Goal: Transaction & Acquisition: Purchase product/service

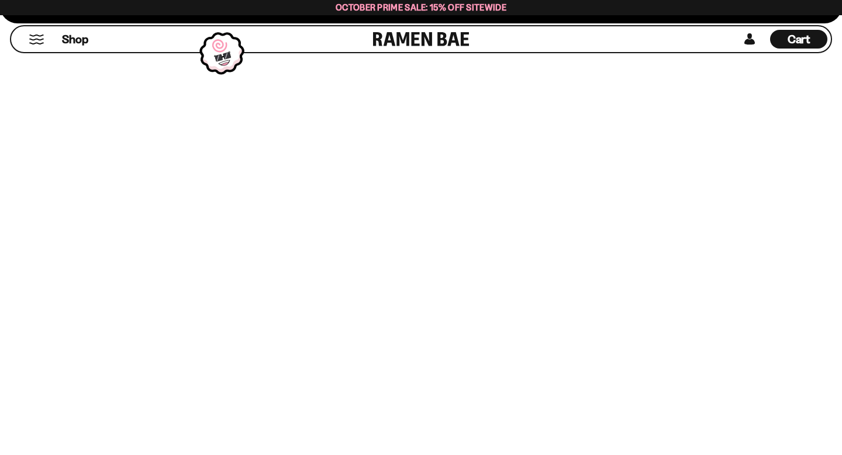
scroll to position [682, 0]
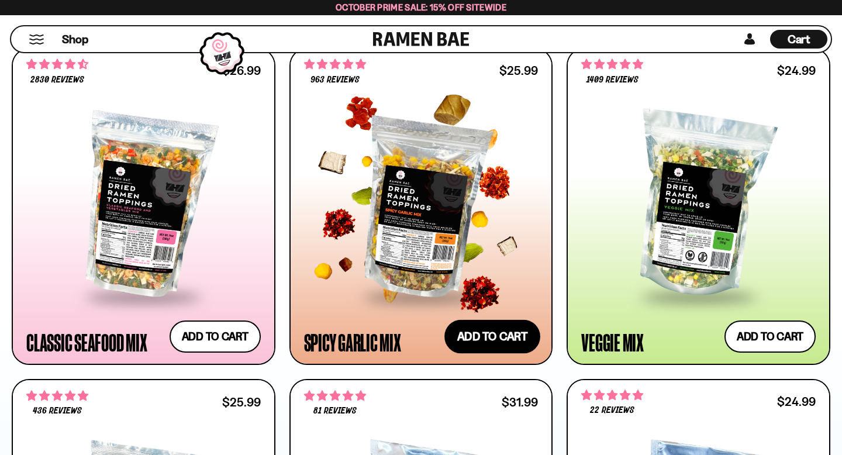
click at [469, 329] on button "Add to cart Add ― Regular price $25.99 Regular price Sale price $25.99 Unit pri…" at bounding box center [492, 337] width 96 height 34
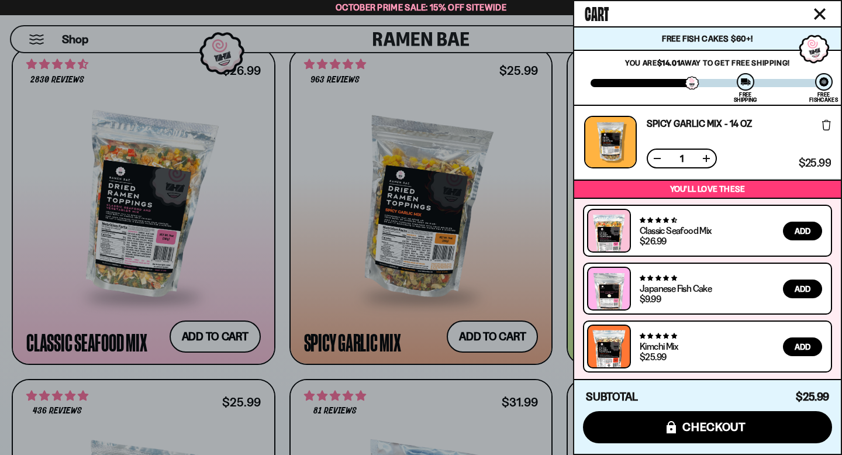
click at [819, 13] on icon "Close cart" at bounding box center [819, 14] width 11 height 11
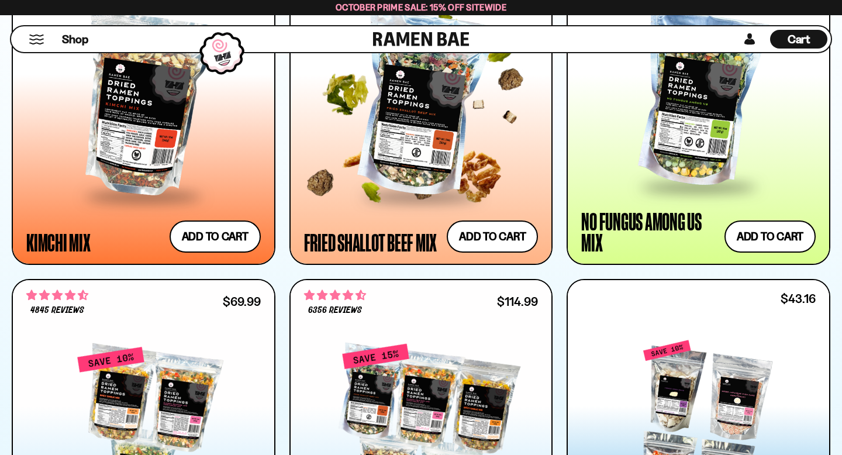
scroll to position [1, 0]
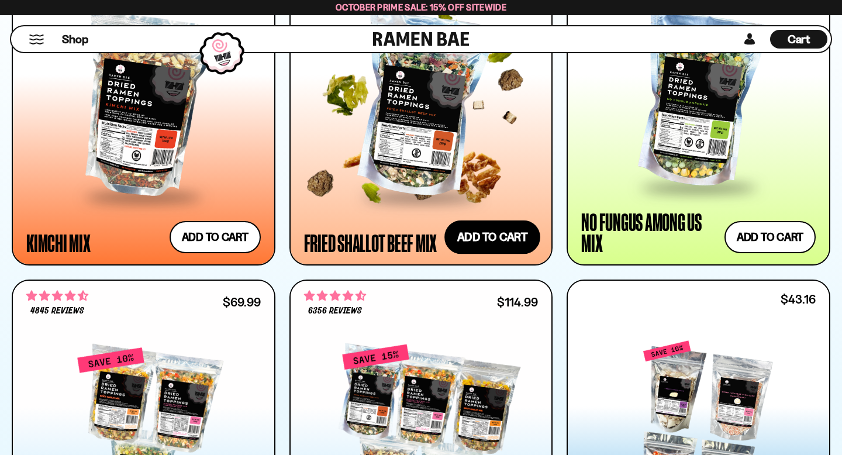
click at [487, 243] on button "Add to cart Add ― Regular price $31.99 Regular price Sale price $31.99 Unit pri…" at bounding box center [492, 237] width 96 height 34
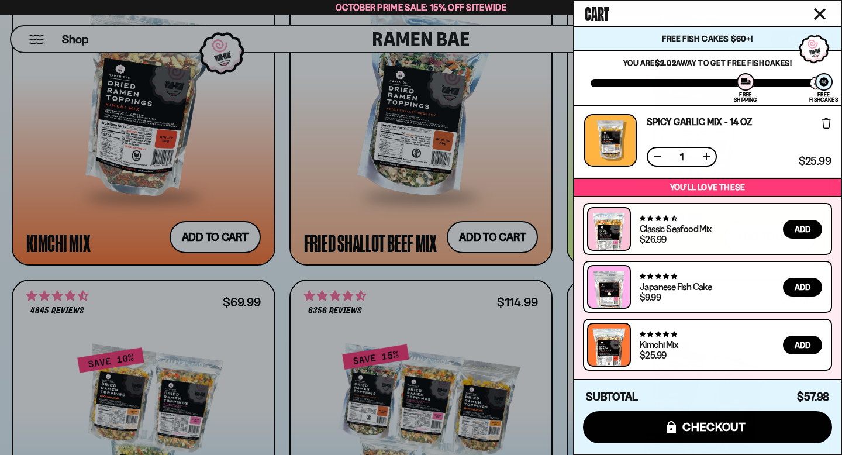
scroll to position [0, 0]
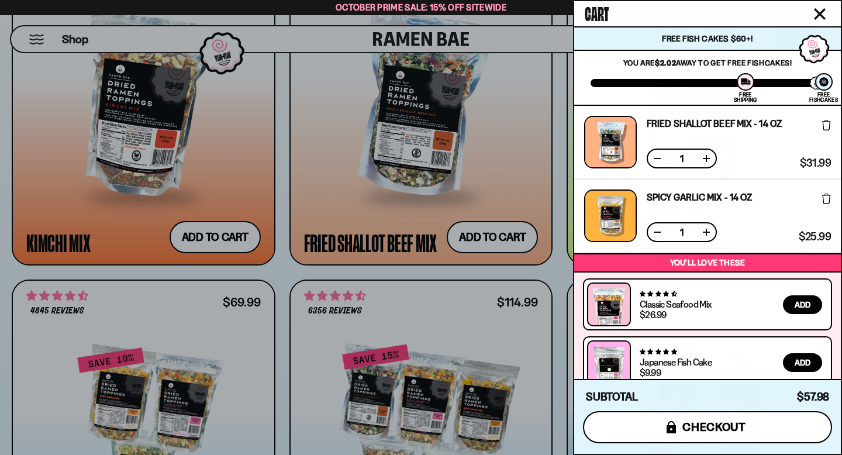
click at [661, 434] on button "icons8-lock checkout" at bounding box center [707, 427] width 249 height 32
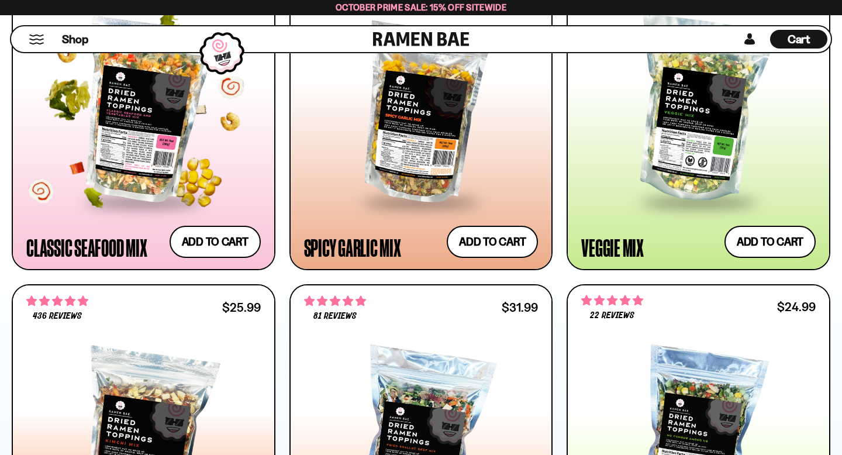
scroll to position [690, 0]
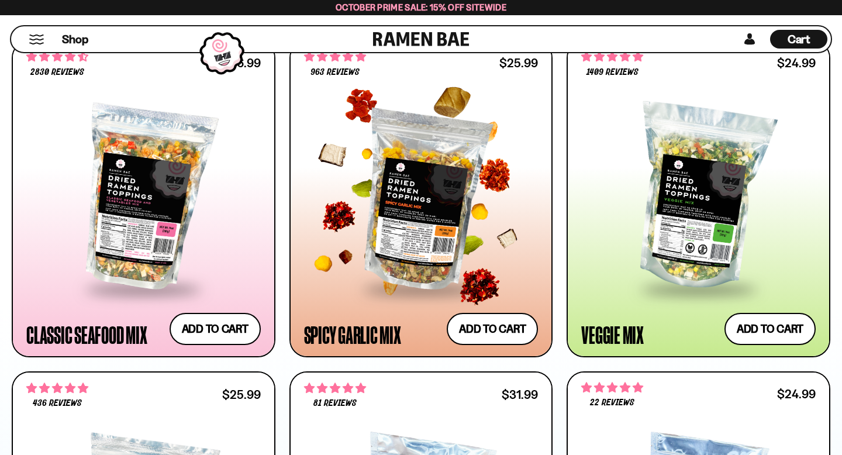
click at [466, 179] on div at bounding box center [421, 198] width 234 height 180
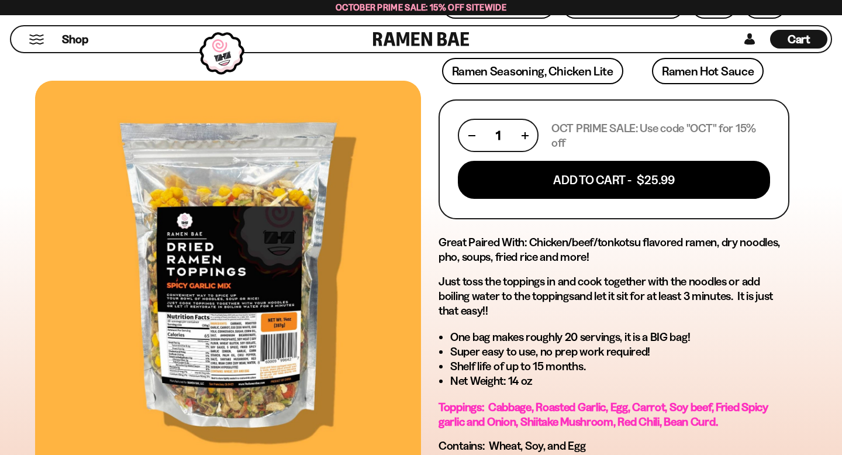
scroll to position [479, 0]
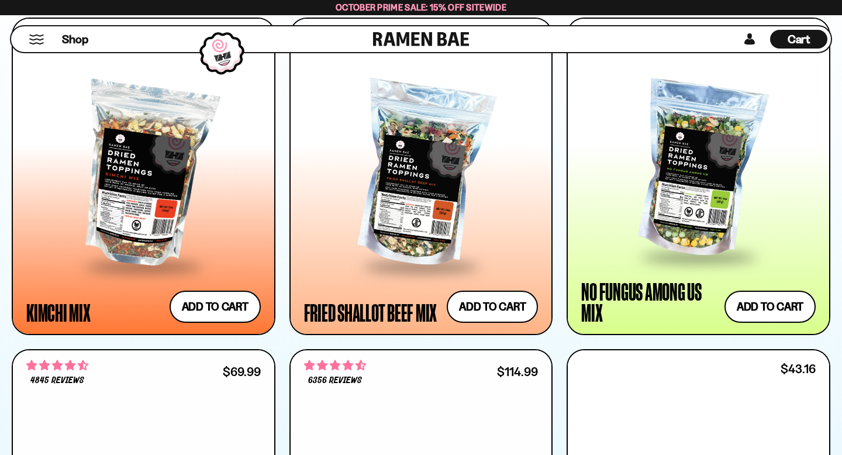
scroll to position [1103, 0]
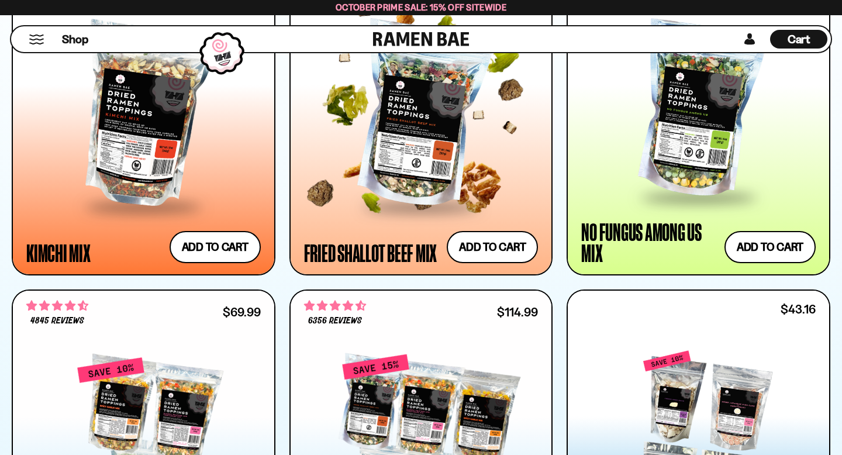
click at [368, 172] on div at bounding box center [421, 116] width 234 height 180
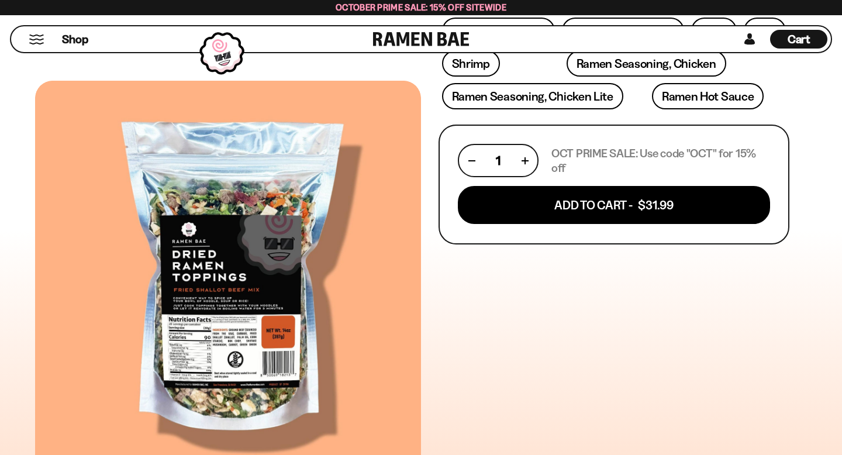
scroll to position [673, 0]
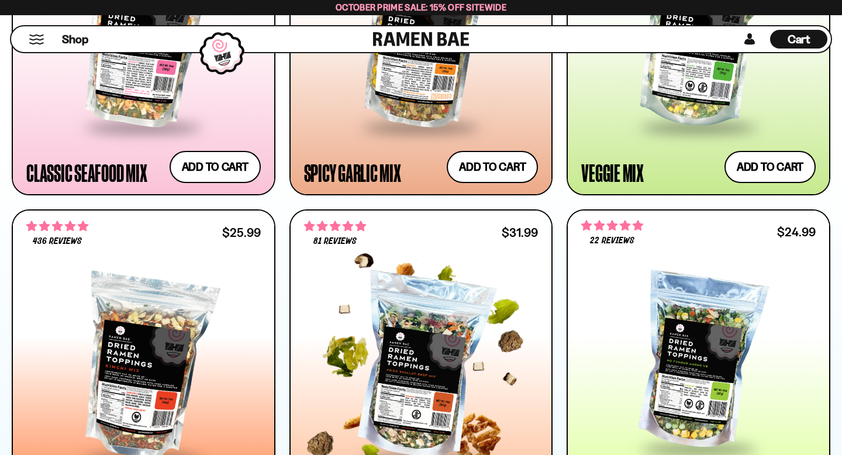
scroll to position [1039, 0]
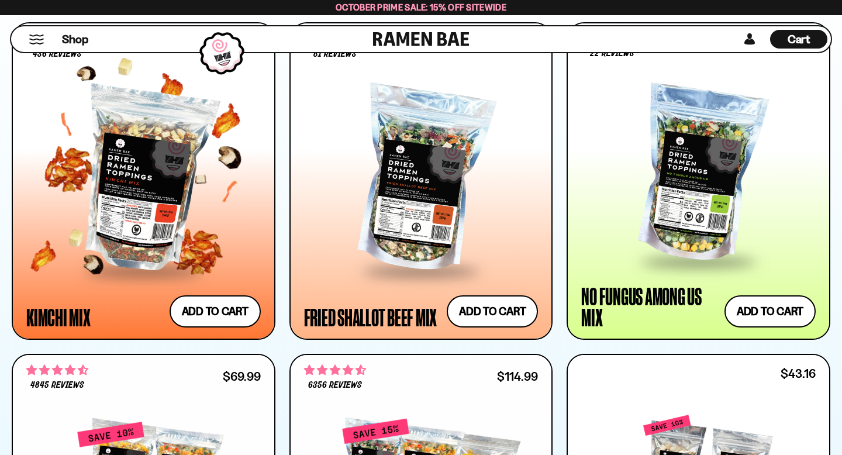
click at [201, 195] on div at bounding box center [143, 180] width 234 height 180
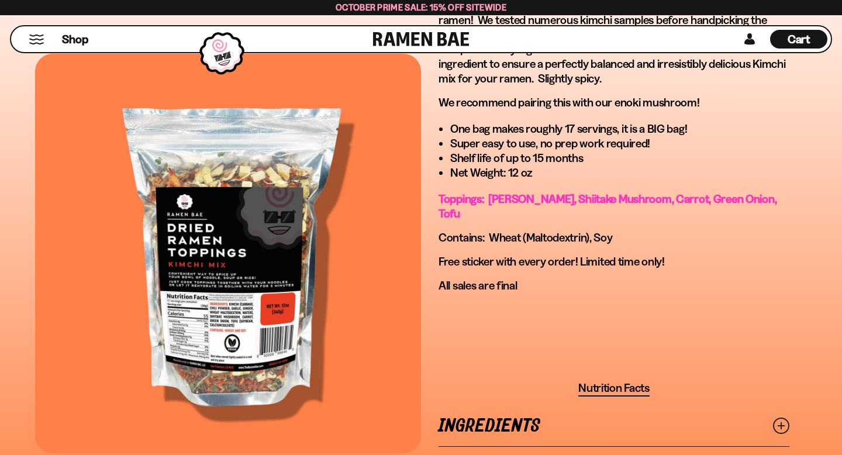
scroll to position [796, 0]
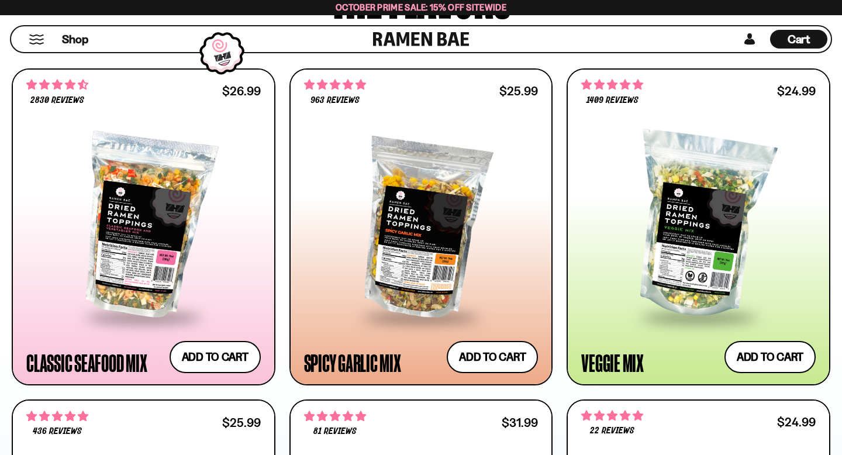
scroll to position [659, 0]
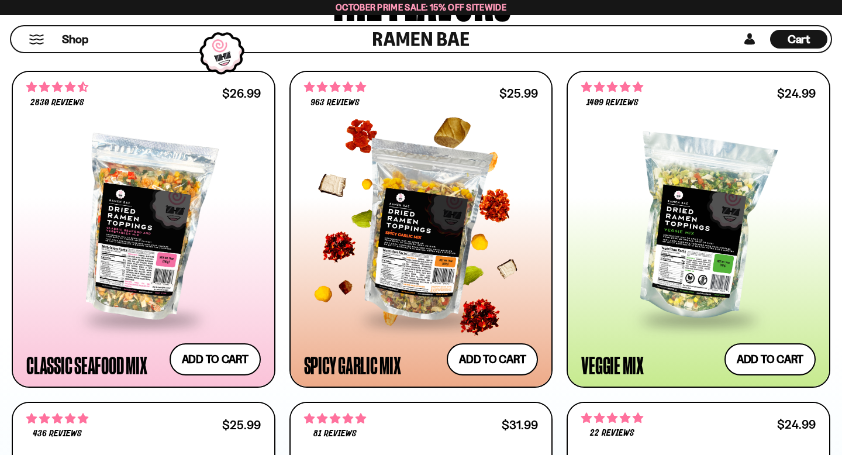
click at [406, 212] on div at bounding box center [421, 228] width 234 height 180
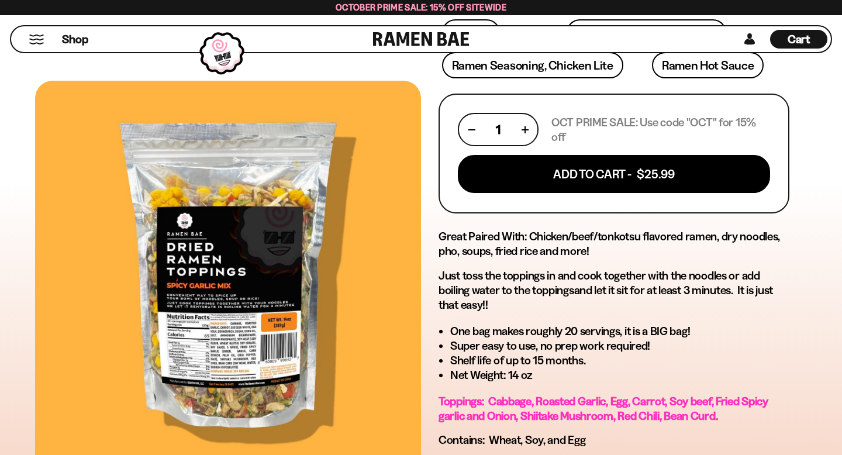
scroll to position [504, 0]
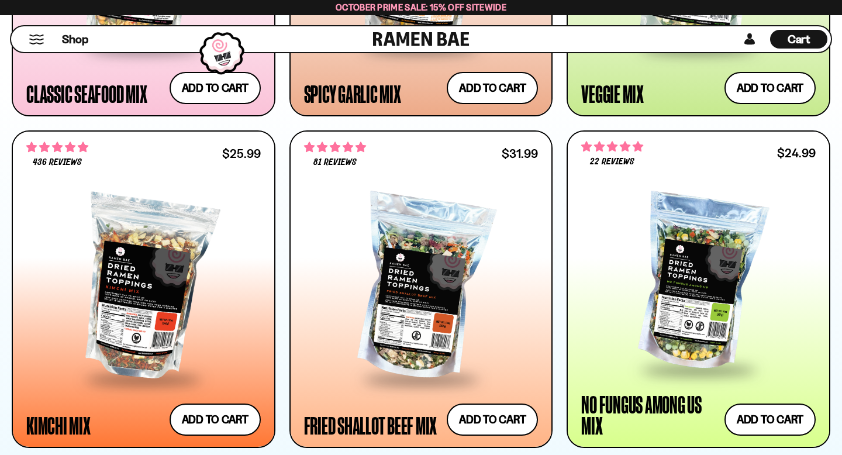
scroll to position [954, 0]
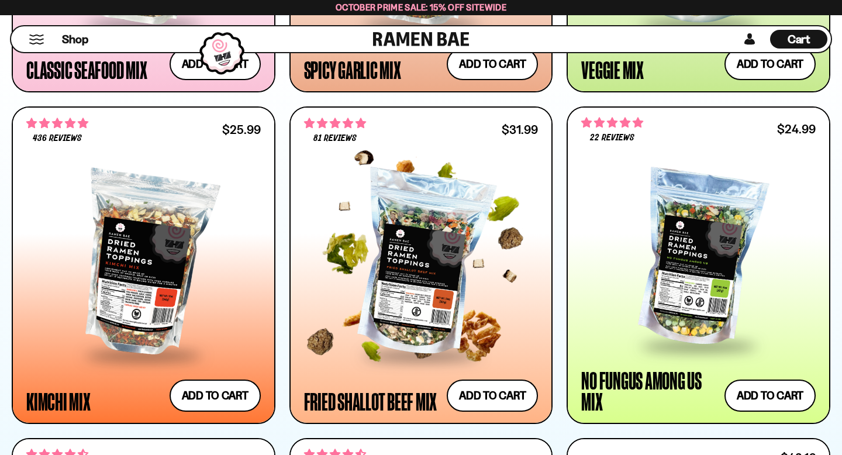
click at [364, 268] on div at bounding box center [421, 264] width 234 height 180
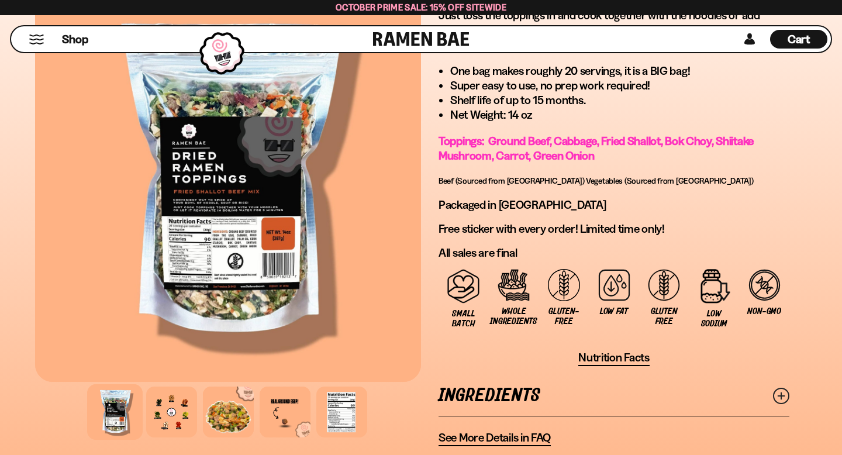
scroll to position [831, 0]
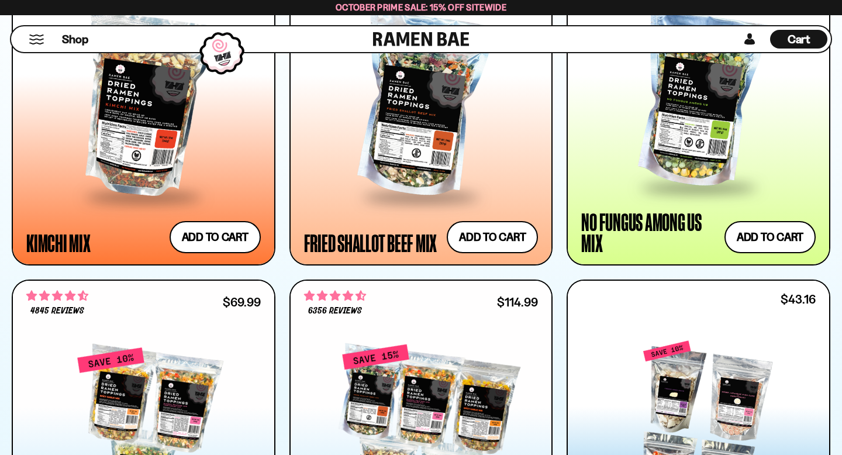
scroll to position [1112, 0]
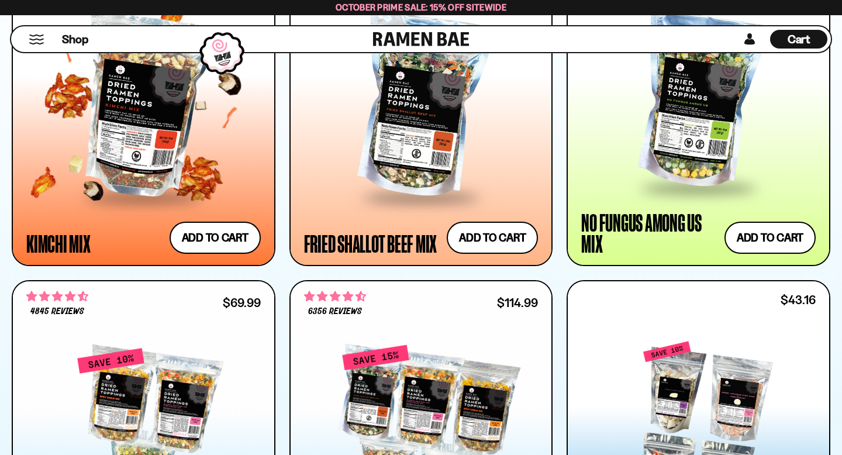
click at [214, 152] on div at bounding box center [143, 106] width 234 height 180
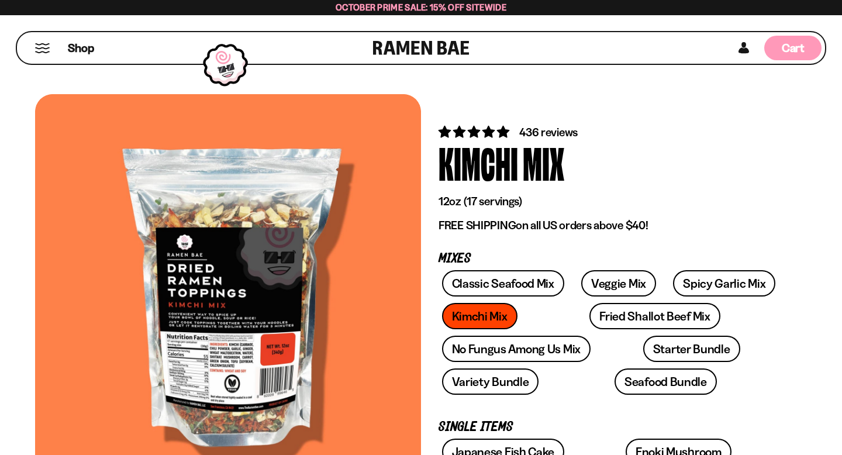
click at [795, 53] on span "Cart" at bounding box center [792, 48] width 23 height 14
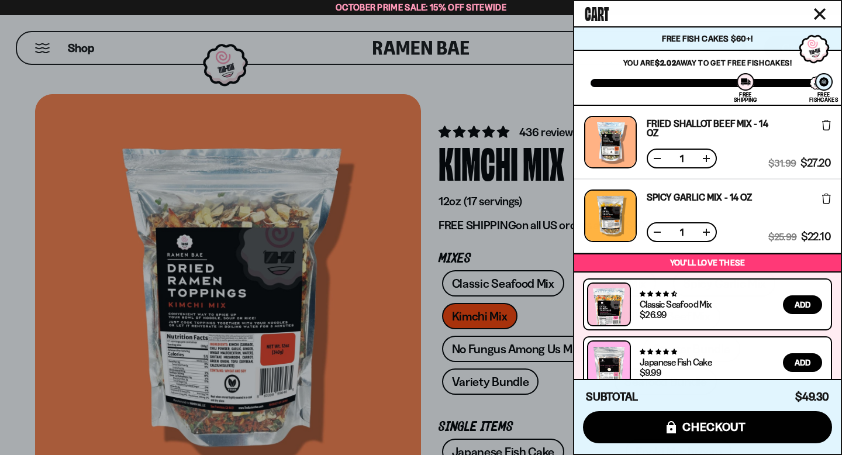
click at [474, 110] on div at bounding box center [421, 227] width 842 height 455
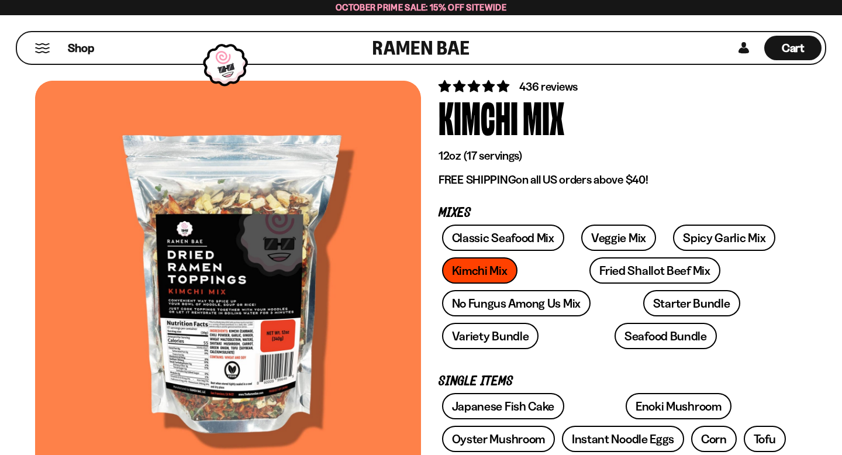
scroll to position [46, 0]
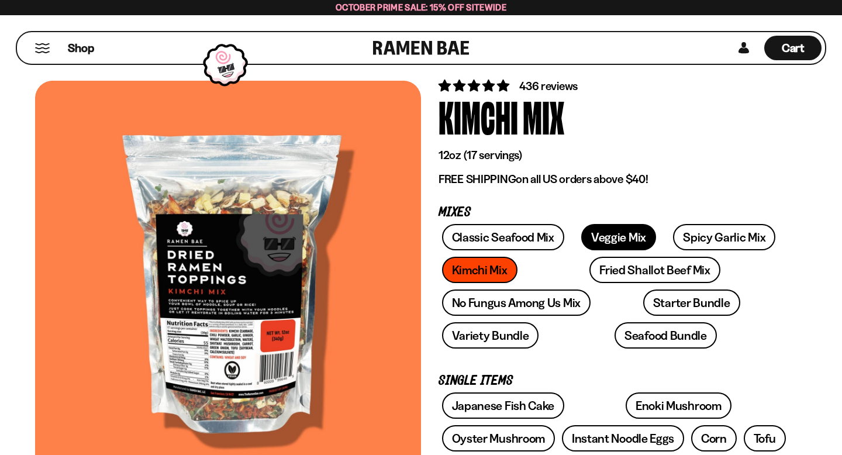
click at [615, 238] on link "Veggie Mix" at bounding box center [618, 237] width 75 height 26
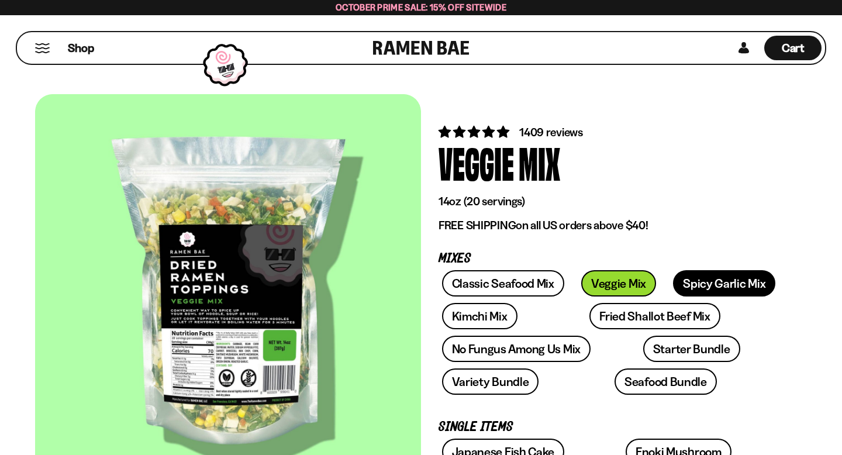
click at [686, 286] on link "Spicy Garlic Mix" at bounding box center [724, 283] width 102 height 26
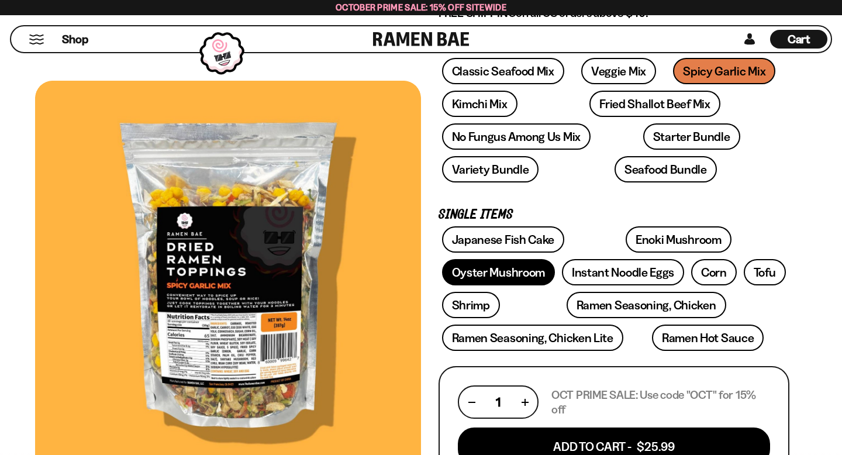
scroll to position [207, 0]
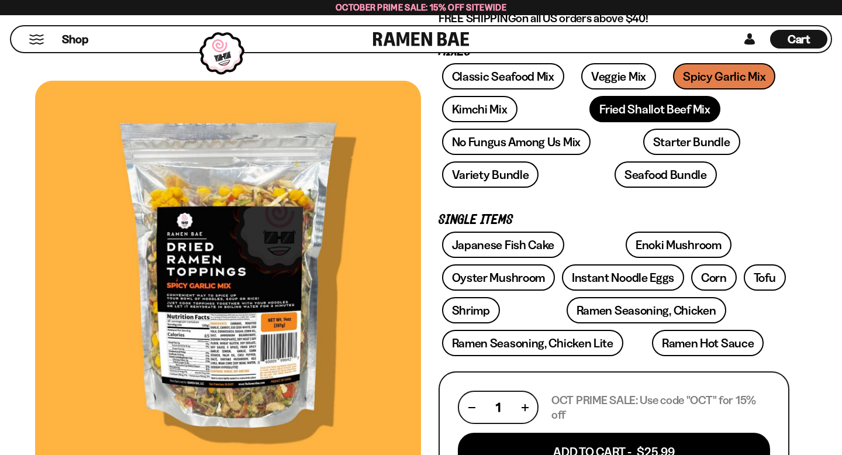
click at [589, 117] on link "Fried Shallot Beef Mix" at bounding box center [654, 109] width 130 height 26
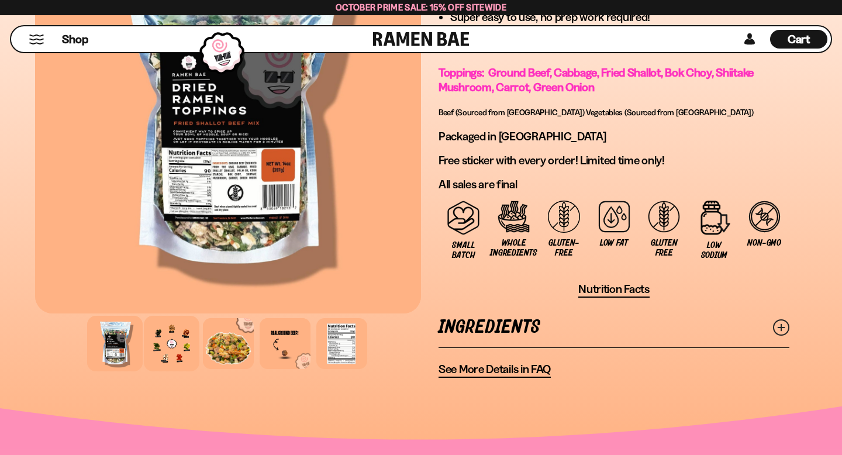
scroll to position [908, 0]
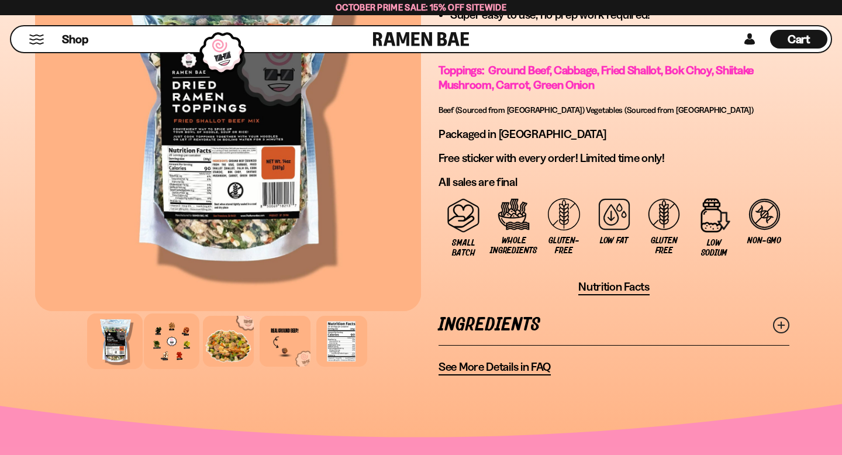
click at [175, 361] on div at bounding box center [172, 341] width 56 height 56
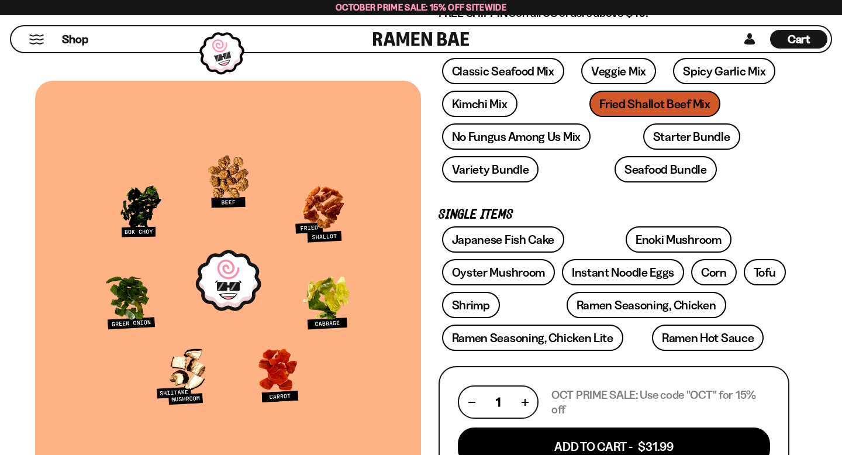
scroll to position [209, 0]
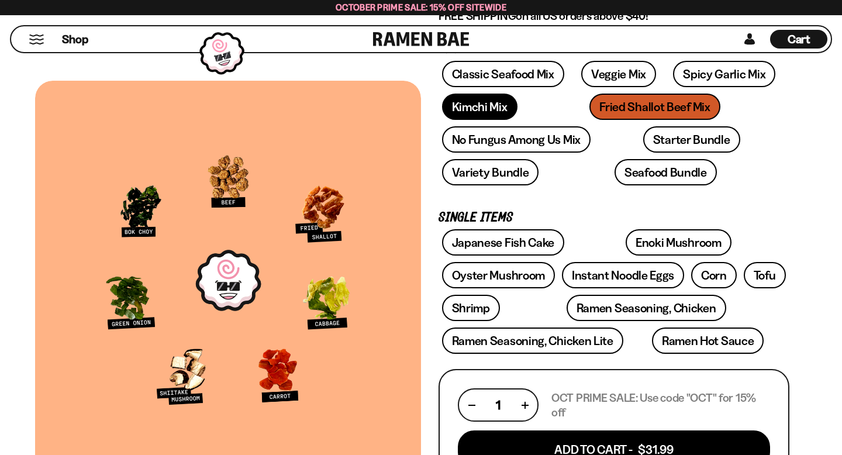
click at [496, 115] on link "Kimchi Mix" at bounding box center [479, 107] width 75 height 26
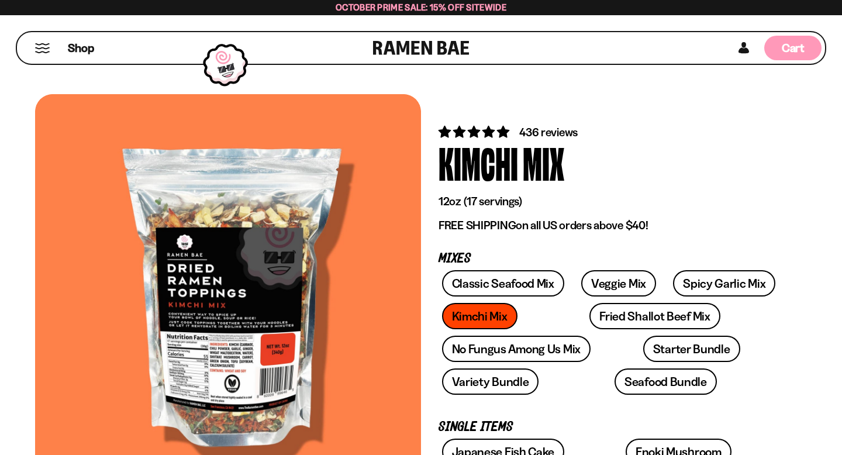
click at [788, 37] on div "Cart D0381C2F-513E-4F90-8A41-6F0A75DCBAAA" at bounding box center [792, 48] width 57 height 25
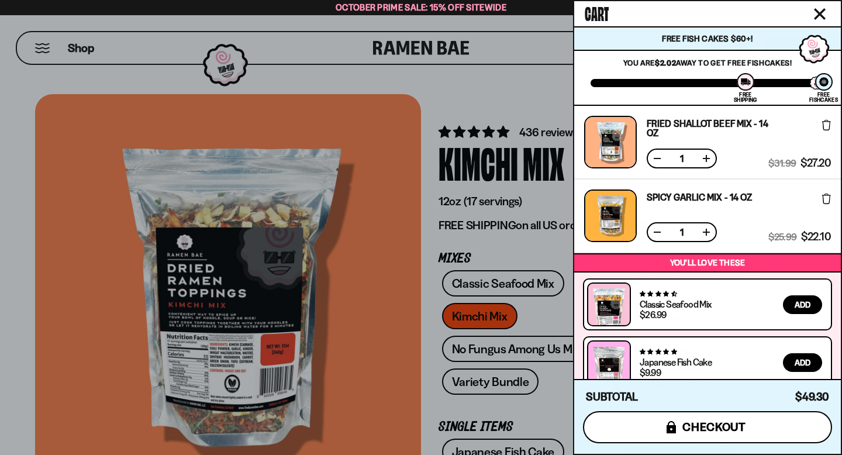
click at [667, 424] on icon "icons8-lock" at bounding box center [670, 427] width 9 height 12
